Goal: Transaction & Acquisition: Purchase product/service

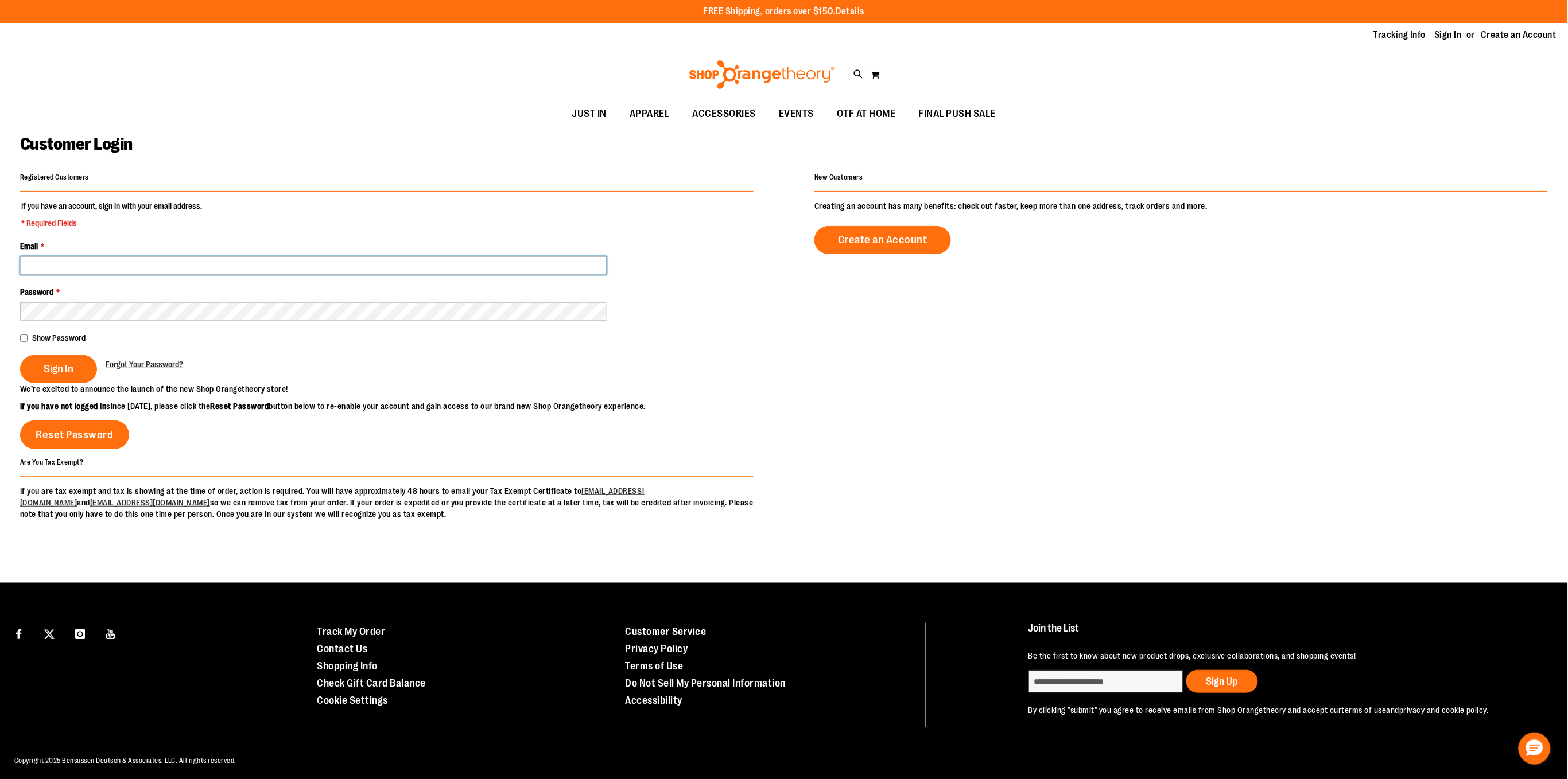
click at [374, 262] on input "Email *" at bounding box center [313, 265] width 586 height 18
click at [88, 95] on div "Toggle Nav Search Popular Suggestions Advanced Search" at bounding box center [784, 74] width 1568 height 53
click at [140, 256] on div at bounding box center [313, 265] width 586 height 18
click at [143, 265] on input "Email *" at bounding box center [313, 265] width 586 height 18
type input "**********"
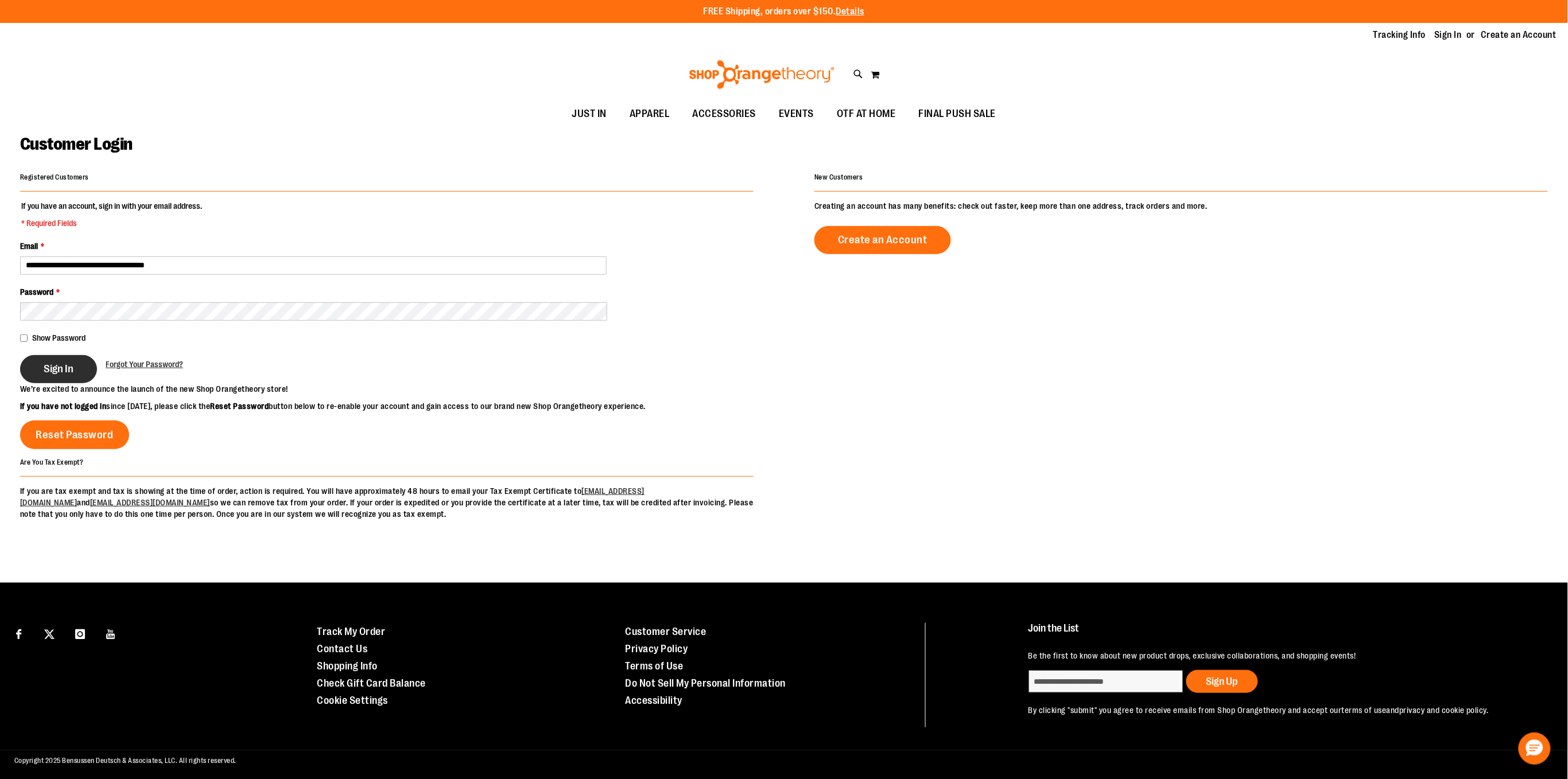
click at [53, 373] on span "Sign In" at bounding box center [58, 369] width 30 height 13
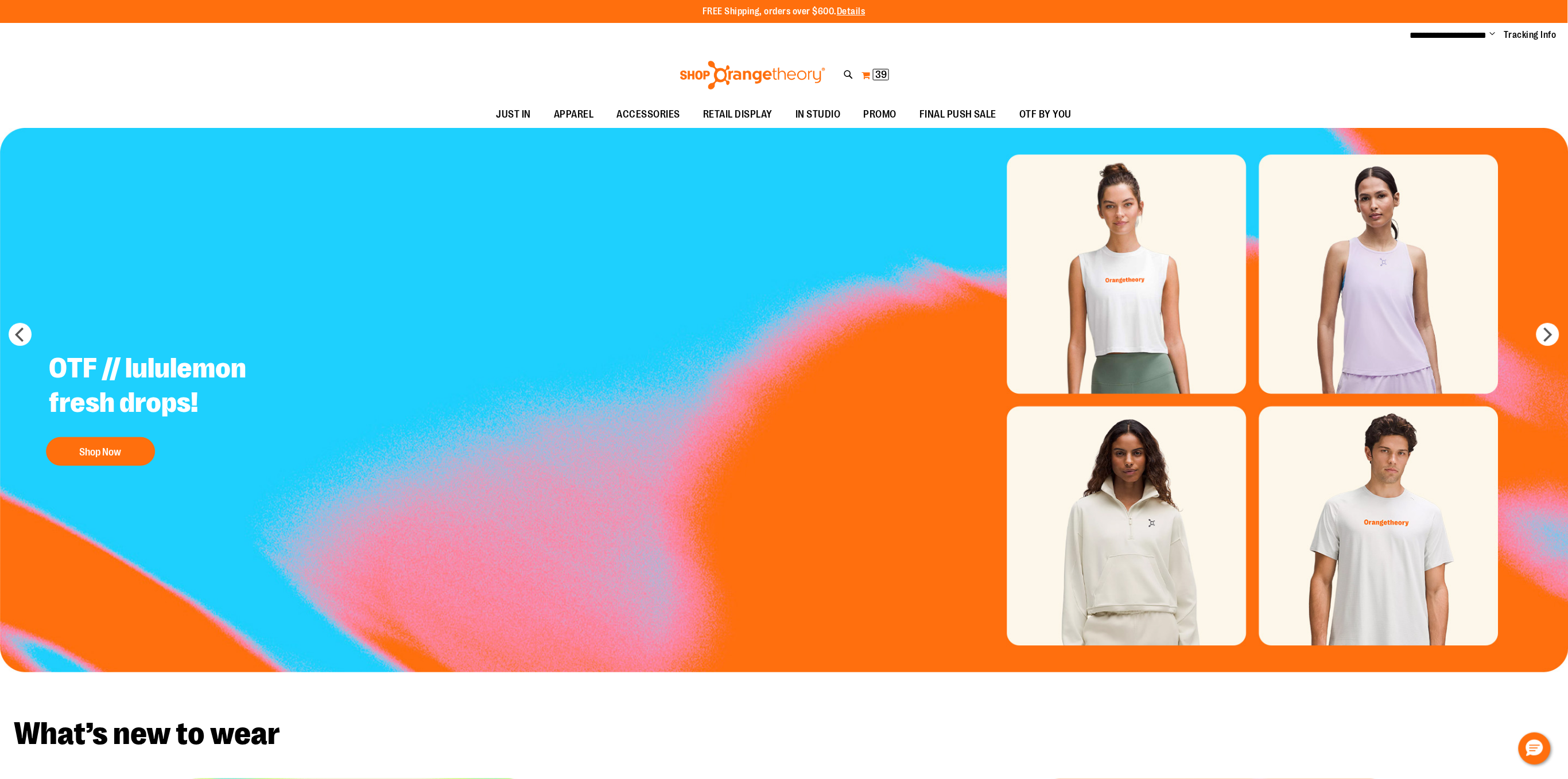
click at [864, 74] on button "My Cart 39 39 items" at bounding box center [876, 75] width 29 height 18
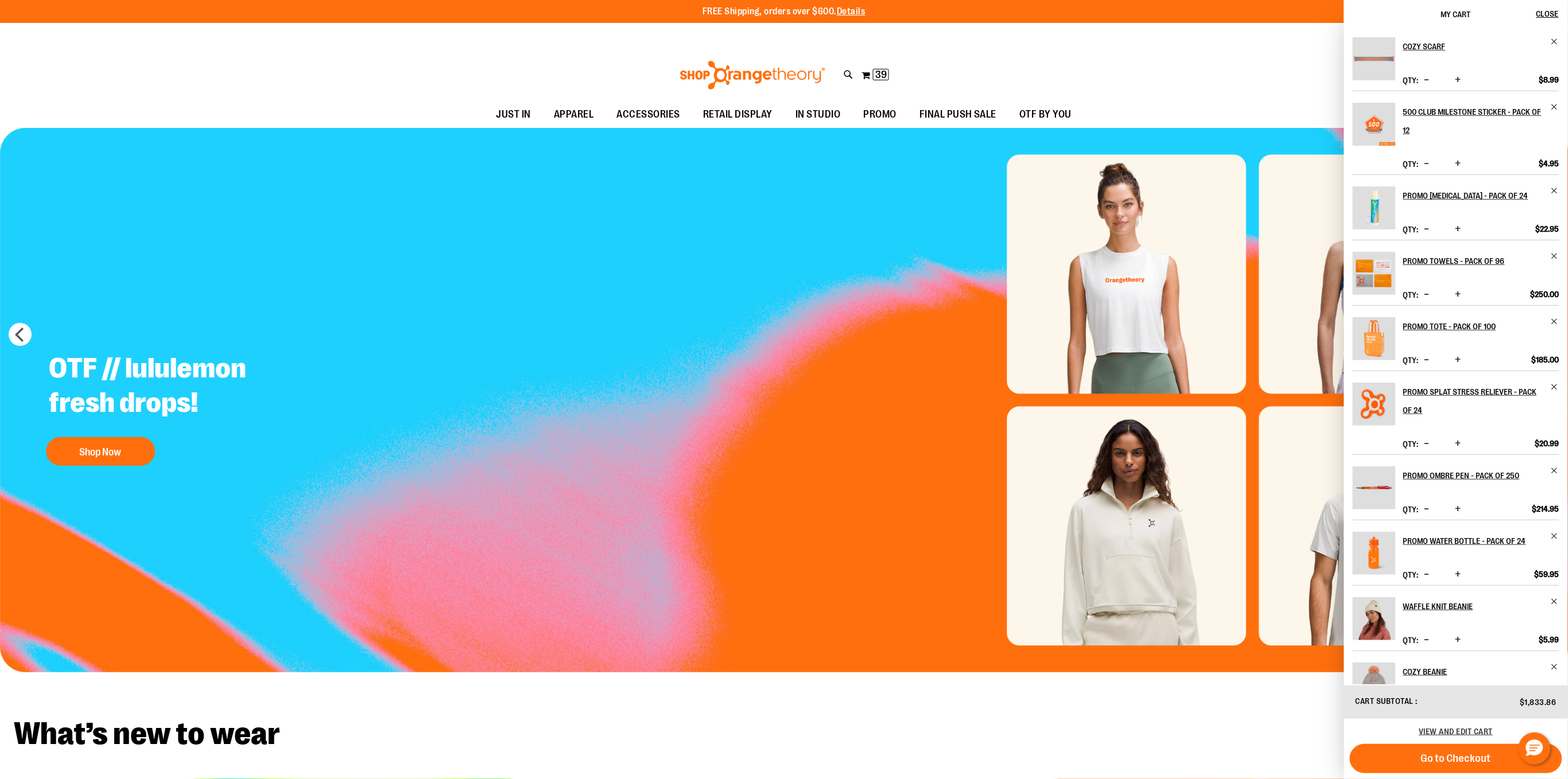
click at [1459, 722] on div "View and edit cart" at bounding box center [1456, 731] width 224 height 25
click at [1460, 728] on span "View and edit cart" at bounding box center [1457, 731] width 74 height 9
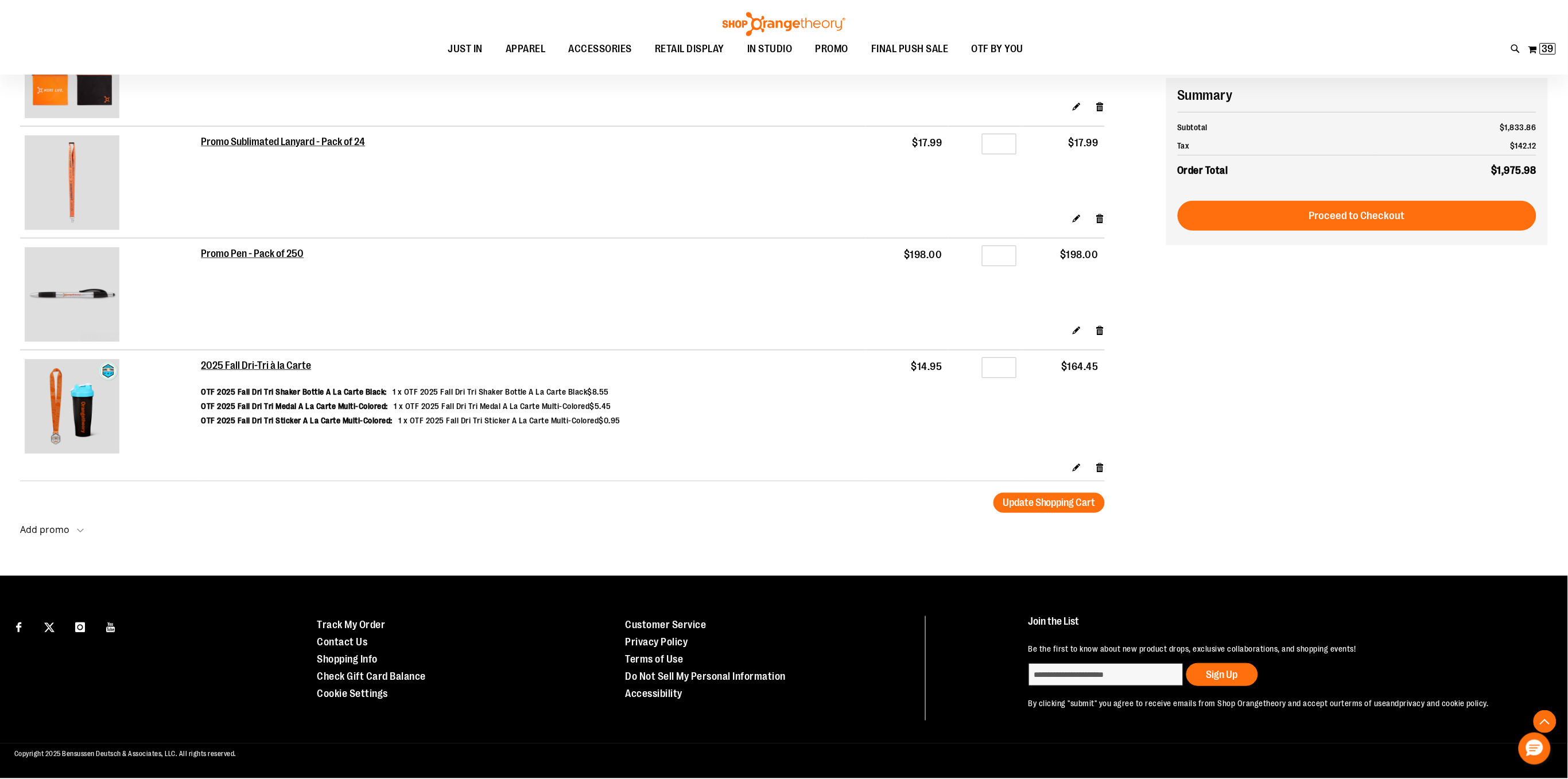
scroll to position [2004, 0]
click at [139, 543] on div "Add promo Add promo Apply promo" at bounding box center [593, 535] width 1146 height 23
drag, startPoint x: 246, startPoint y: 363, endPoint x: 227, endPoint y: 515, distance: 153.2
click at [189, 525] on div "Add promo Add promo Apply promo" at bounding box center [593, 535] width 1146 height 23
